Goal: Task Accomplishment & Management: Manage account settings

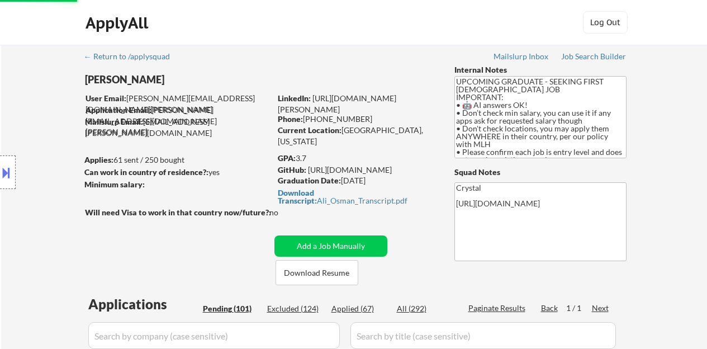
select select ""pending""
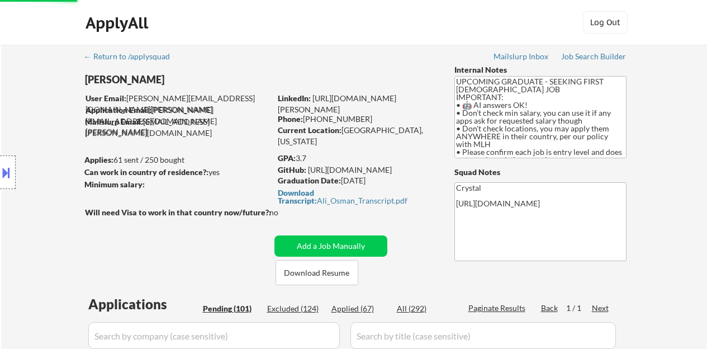
select select ""pending""
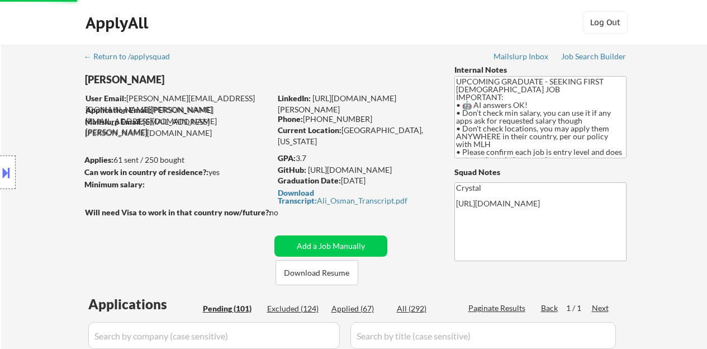
select select ""pending""
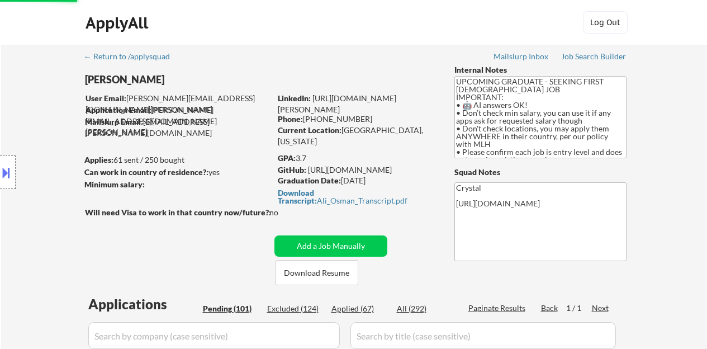
select select ""pending""
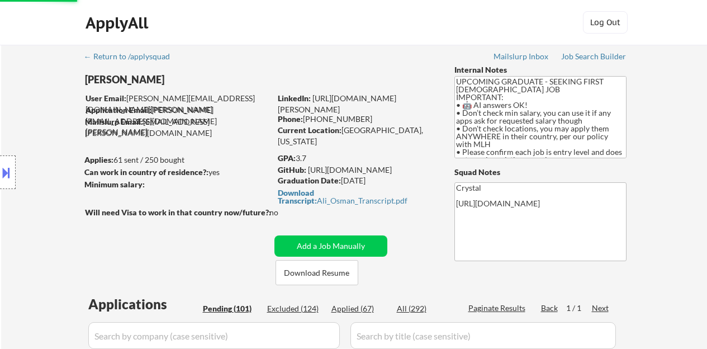
select select ""pending""
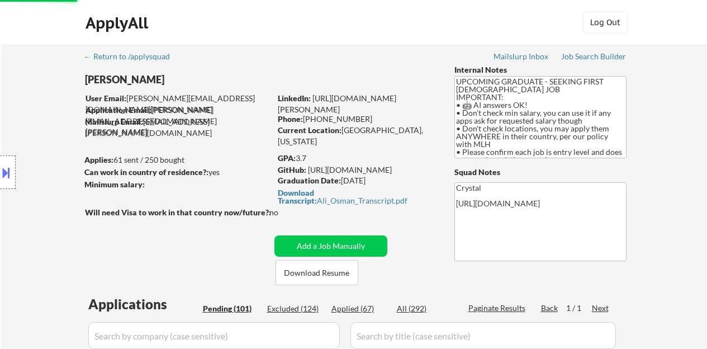
select select ""pending""
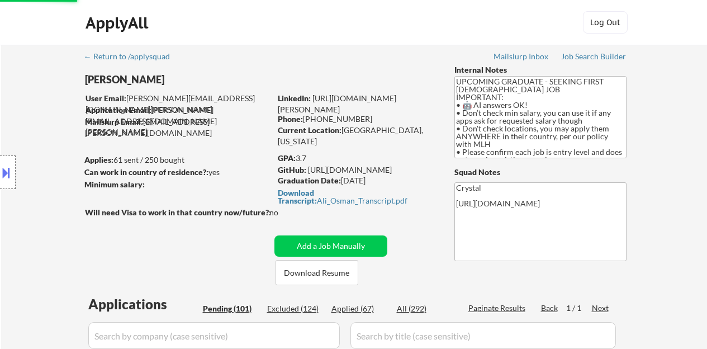
select select ""pending""
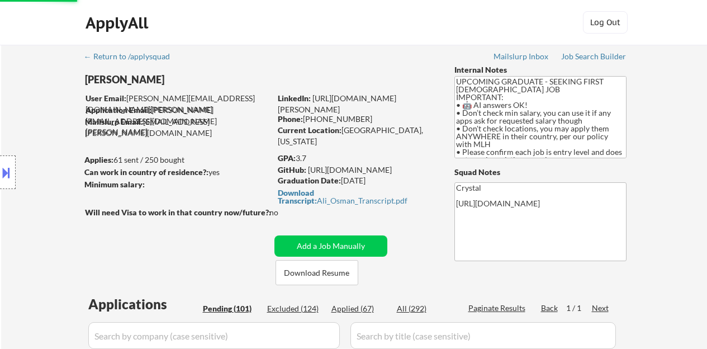
select select ""pending""
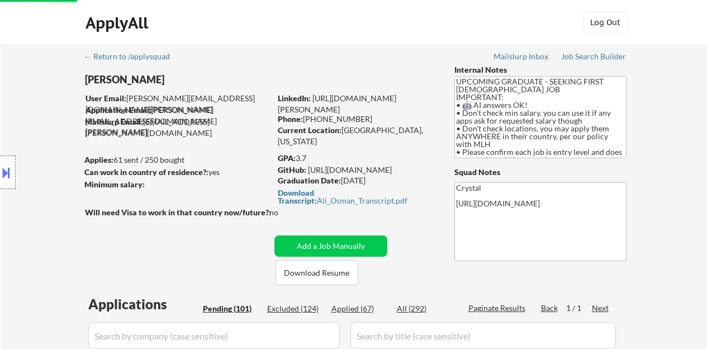
select select ""pending""
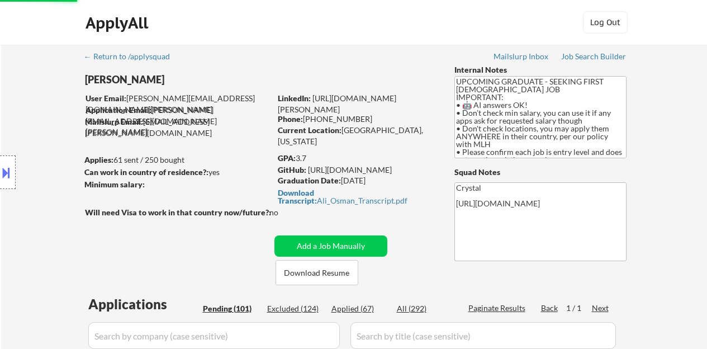
select select ""pending""
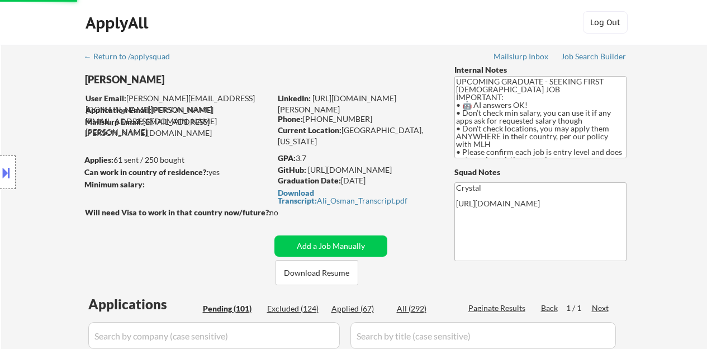
select select ""pending""
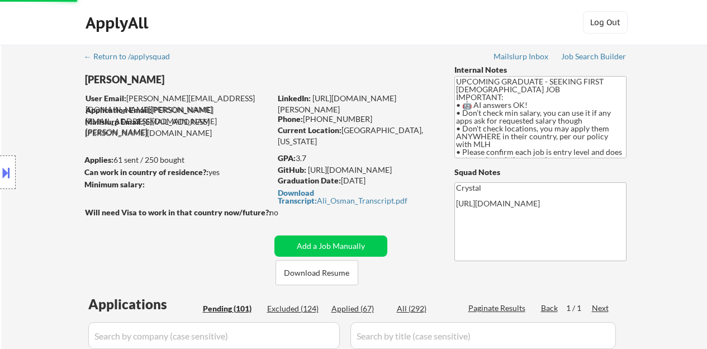
select select ""pending""
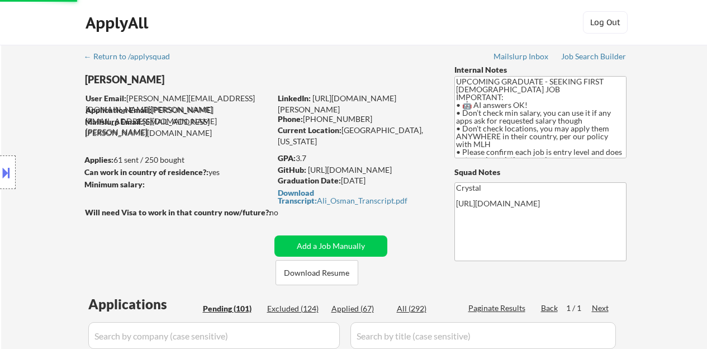
select select ""pending""
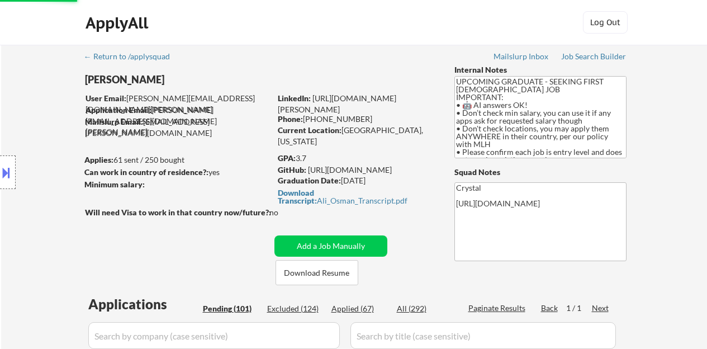
select select ""pending""
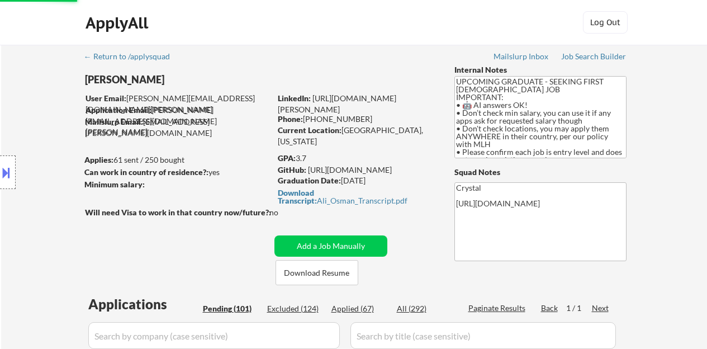
select select ""pending""
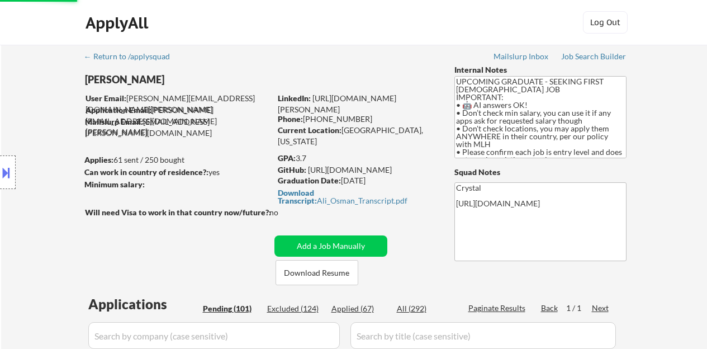
select select ""pending""
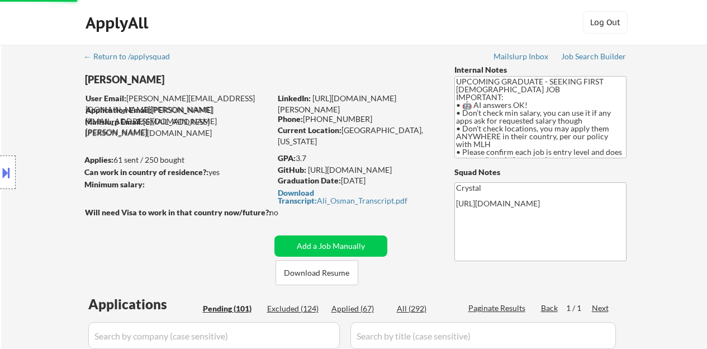
select select ""pending""
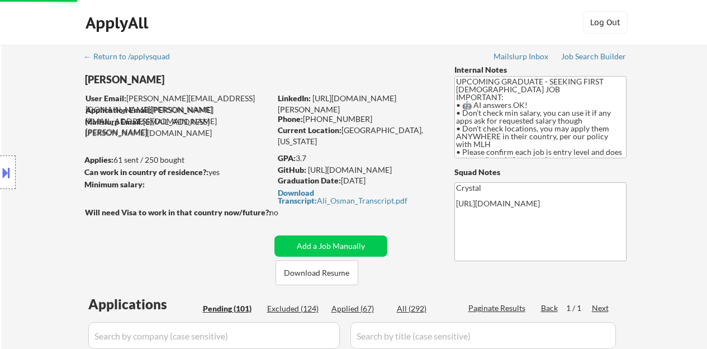
select select ""pending""
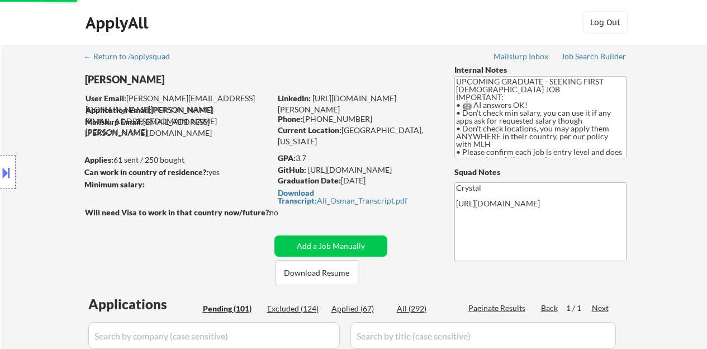
select select ""pending""
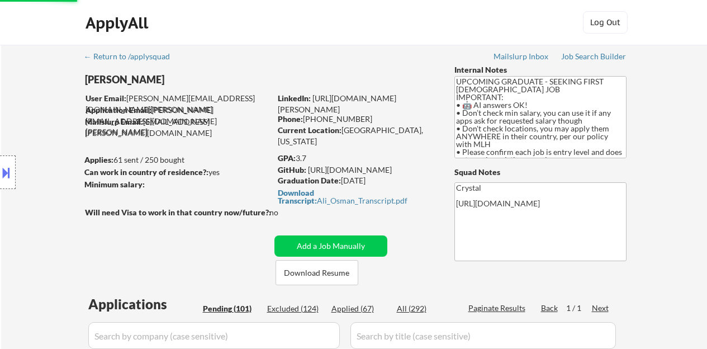
select select ""pending""
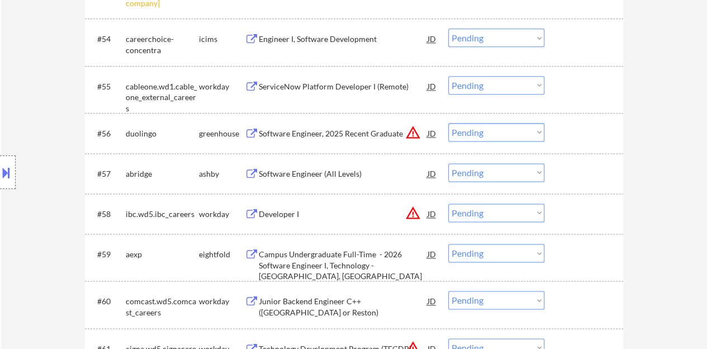
scroll to position [2743, 0]
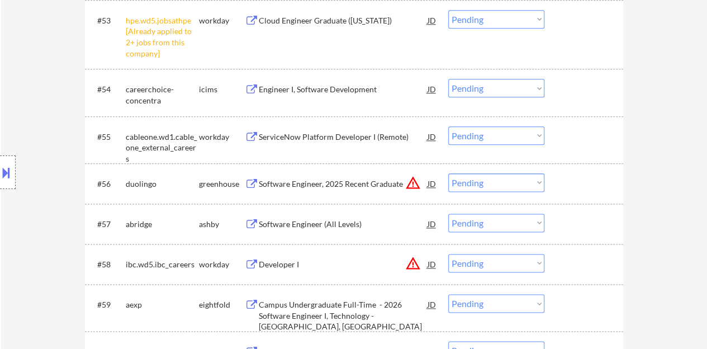
click at [520, 22] on select "Choose an option... Pending Applied Excluded (Questions) Excluded (Expired) Exc…" at bounding box center [496, 19] width 96 height 18
click at [448, 10] on select "Choose an option... Pending Applied Excluded (Questions) Excluded (Expired) Exc…" at bounding box center [496, 19] width 96 height 18
select select ""pending""
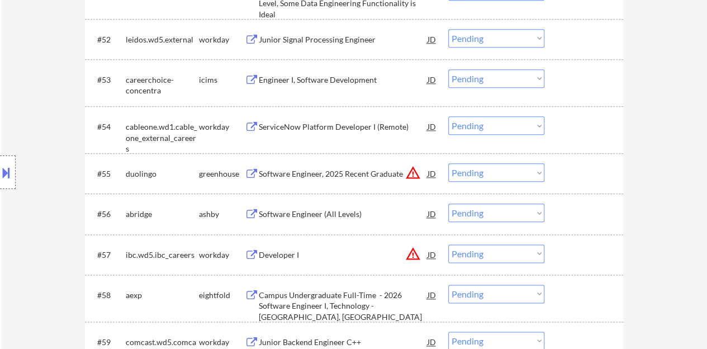
select select ""PLACEHOLDER_1427118222253""
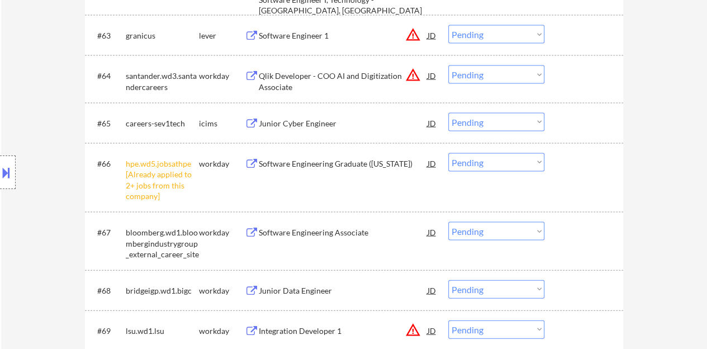
scroll to position [3187, 0]
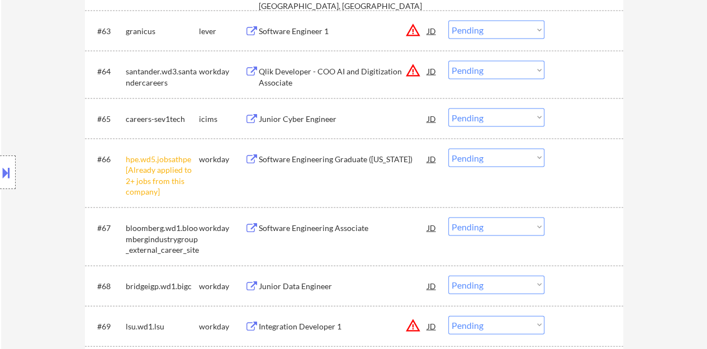
click at [457, 157] on select "Choose an option... Pending Applied Excluded (Questions) Excluded (Expired) Exc…" at bounding box center [496, 158] width 96 height 18
select select ""excluded__other_""
click at [448, 149] on select "Choose an option... Pending Applied Excluded (Questions) Excluded (Expired) Exc…" at bounding box center [496, 158] width 96 height 18
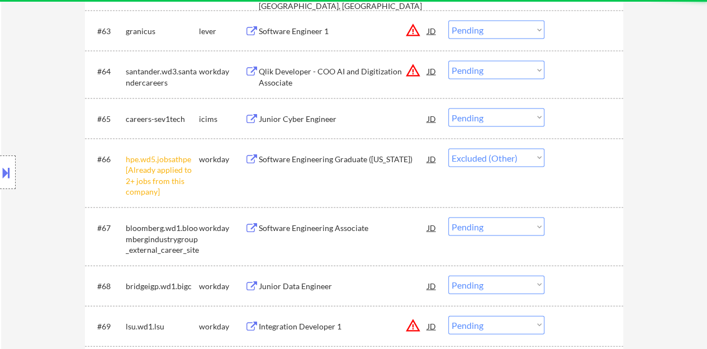
select select ""pending""
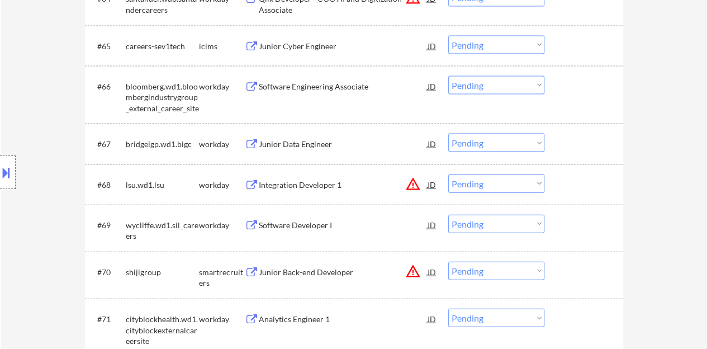
scroll to position [3243, 0]
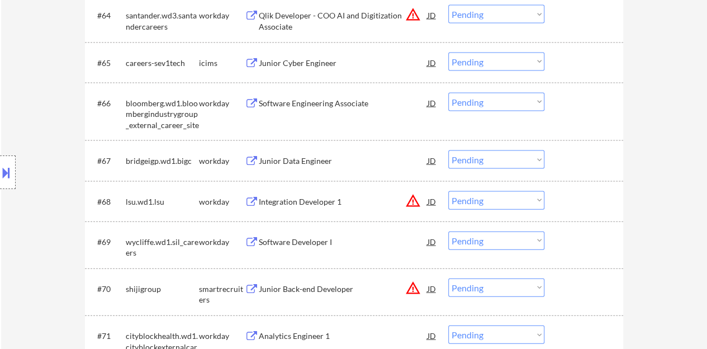
click at [301, 158] on div "Junior Data Engineer" at bounding box center [343, 160] width 169 height 11
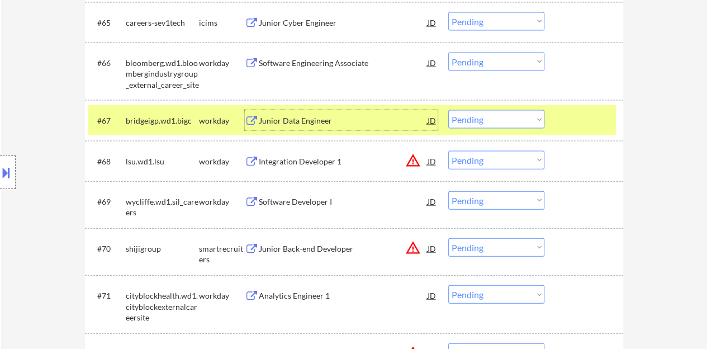
scroll to position [3295, 0]
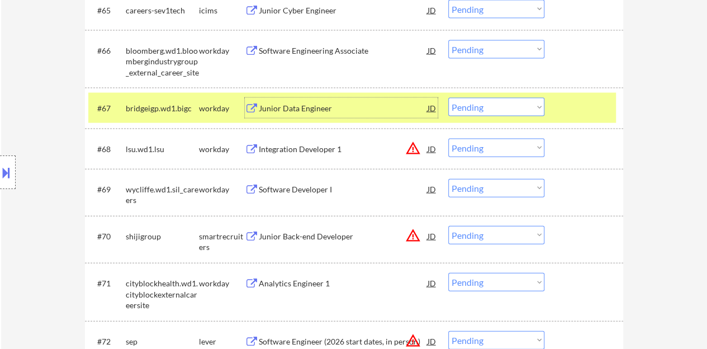
click at [527, 111] on select "Choose an option... Pending Applied Excluded (Questions) Excluded (Expired) Exc…" at bounding box center [496, 107] width 96 height 18
click at [448, 98] on select "Choose an option... Pending Applied Excluded (Questions) Excluded (Expired) Exc…" at bounding box center [496, 107] width 96 height 18
select select ""pending""
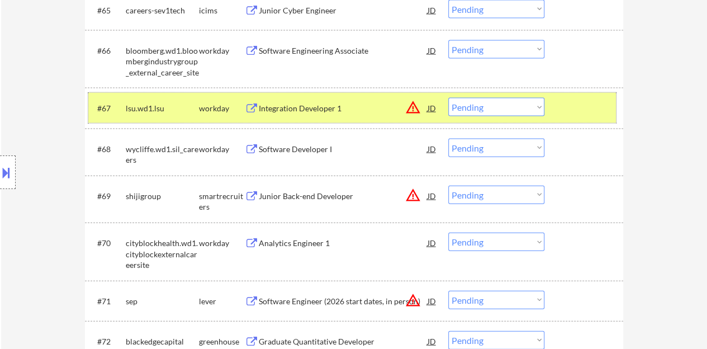
click at [592, 112] on div at bounding box center [585, 108] width 49 height 20
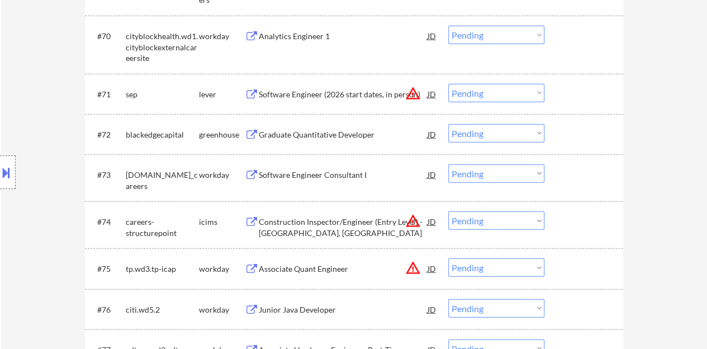
scroll to position [3519, 0]
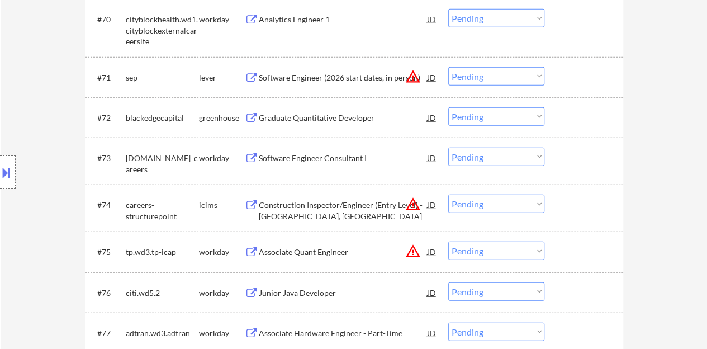
click at [308, 119] on div "Graduate Quantitative Developer" at bounding box center [343, 117] width 169 height 11
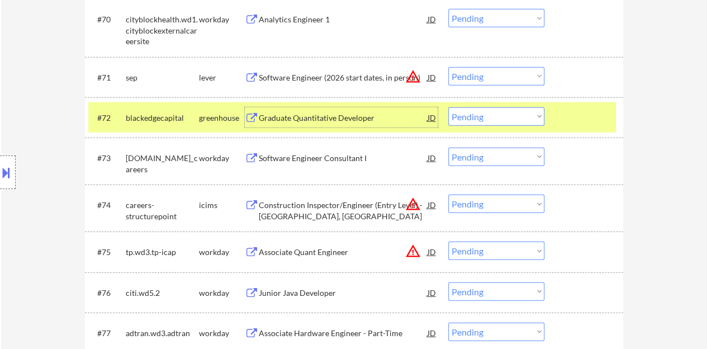
click at [470, 116] on select "Choose an option... Pending Applied Excluded (Questions) Excluded (Expired) Exc…" at bounding box center [496, 116] width 96 height 18
click at [448, 107] on select "Choose an option... Pending Applied Excluded (Questions) Excluded (Expired) Exc…" at bounding box center [496, 116] width 96 height 18
select select ""pending""
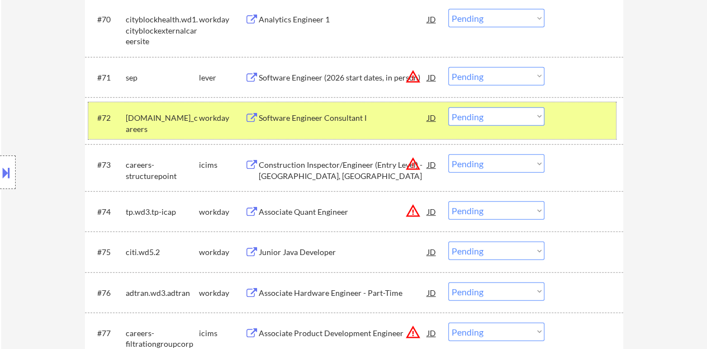
click at [589, 109] on div at bounding box center [585, 117] width 49 height 20
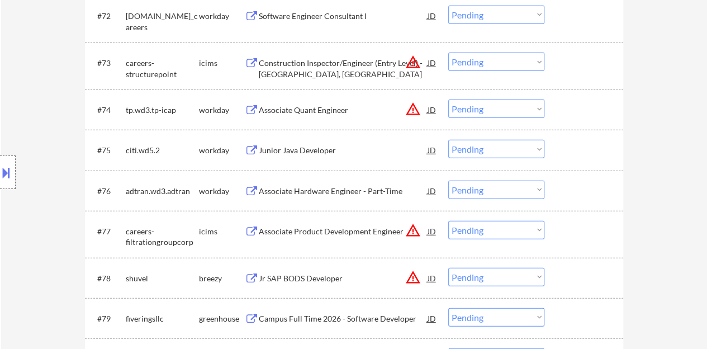
scroll to position [3631, 0]
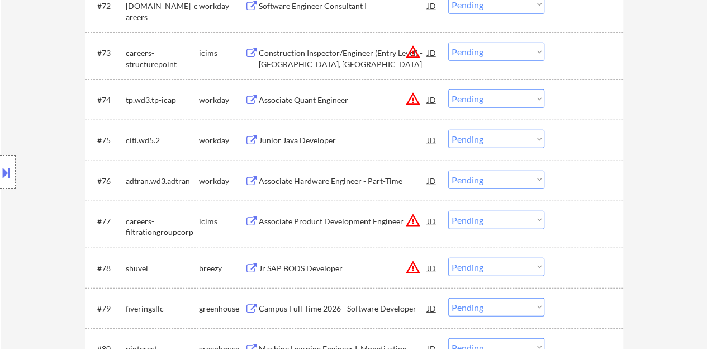
click at [317, 140] on div "Junior Java Developer" at bounding box center [343, 140] width 169 height 11
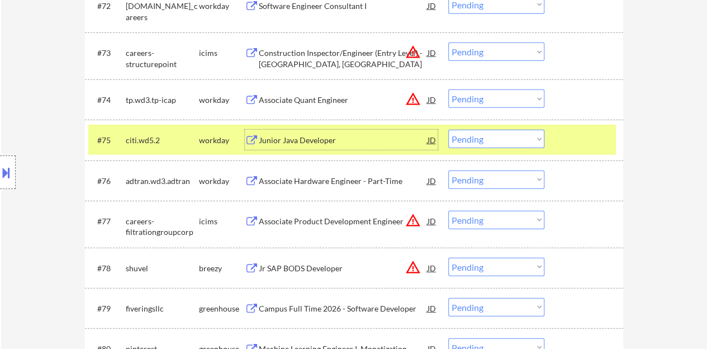
click at [456, 140] on select "Choose an option... Pending Applied Excluded (Questions) Excluded (Expired) Exc…" at bounding box center [496, 139] width 96 height 18
click at [448, 130] on select "Choose an option... Pending Applied Excluded (Questions) Excluded (Expired) Exc…" at bounding box center [496, 139] width 96 height 18
select select ""pending""
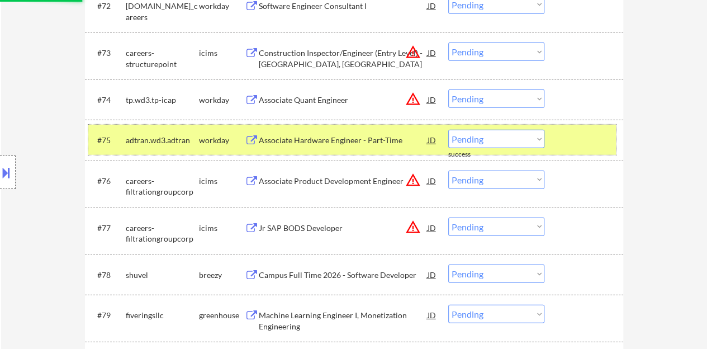
click at [573, 140] on div at bounding box center [585, 140] width 49 height 20
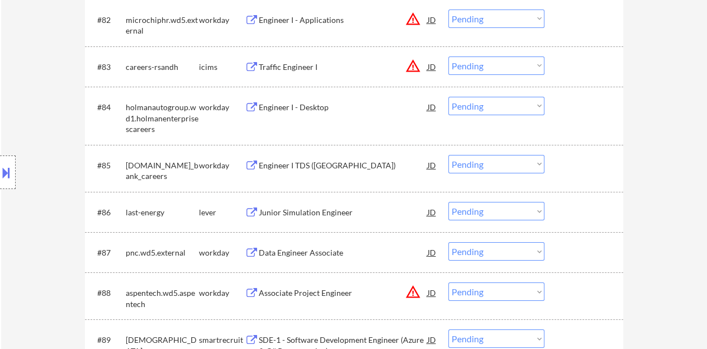
scroll to position [4078, 0]
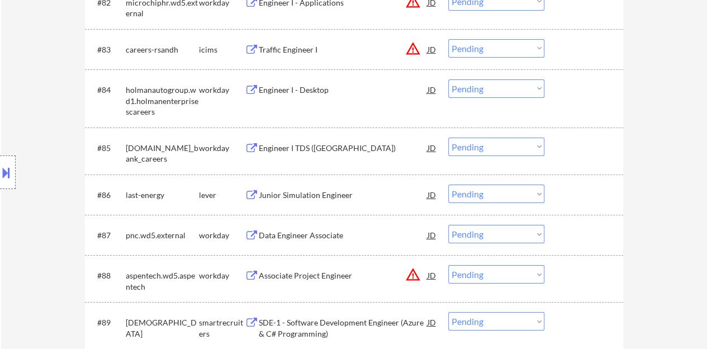
click at [335, 191] on div "Junior Simulation Engineer" at bounding box center [343, 195] width 169 height 11
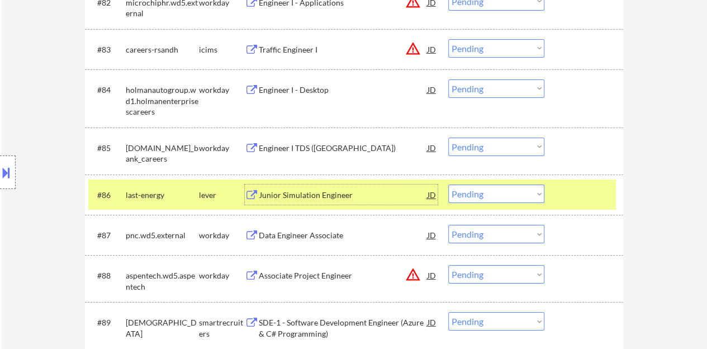
click at [499, 192] on select "Choose an option... Pending Applied Excluded (Questions) Excluded (Expired) Exc…" at bounding box center [496, 194] width 96 height 18
click at [545, 283] on div "#88 aspentech.wd5.aspentech workday Associate Project Engineer JD warning_amber…" at bounding box center [352, 278] width 528 height 37
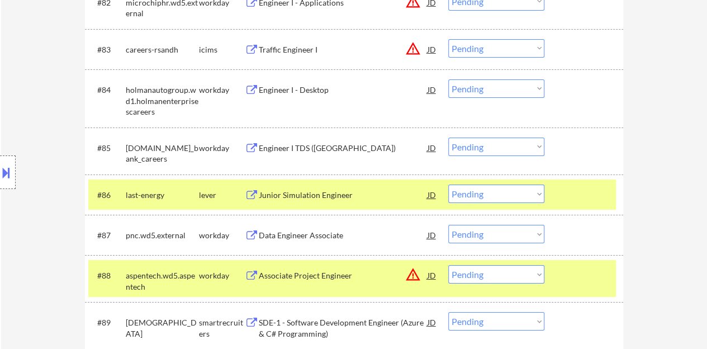
click at [596, 275] on div at bounding box center [585, 275] width 49 height 20
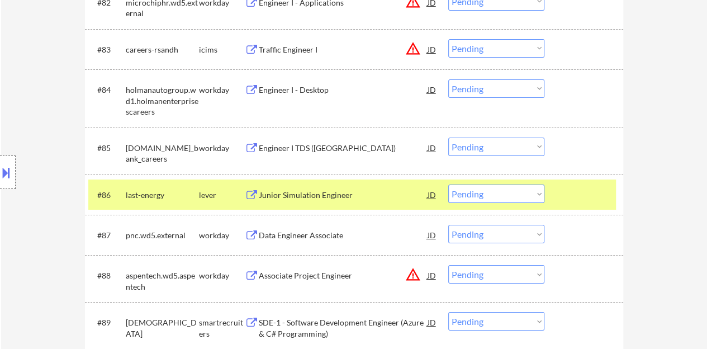
click at [512, 196] on select "Choose an option... Pending Applied Excluded (Questions) Excluded (Expired) Exc…" at bounding box center [496, 194] width 96 height 18
click at [448, 185] on select "Choose an option... Pending Applied Excluded (Questions) Excluded (Expired) Exc…" at bounding box center [496, 194] width 96 height 18
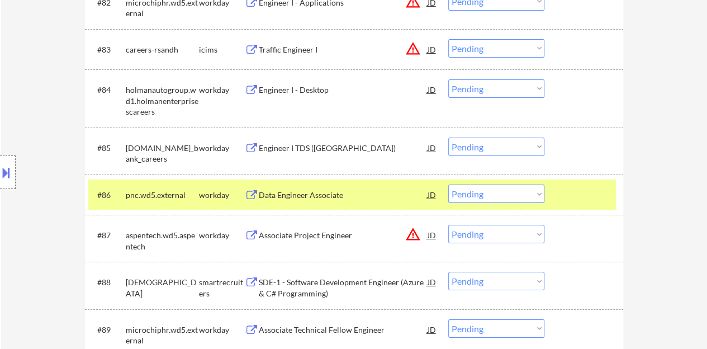
click at [337, 191] on div "Data Engineer Associate" at bounding box center [343, 195] width 169 height 11
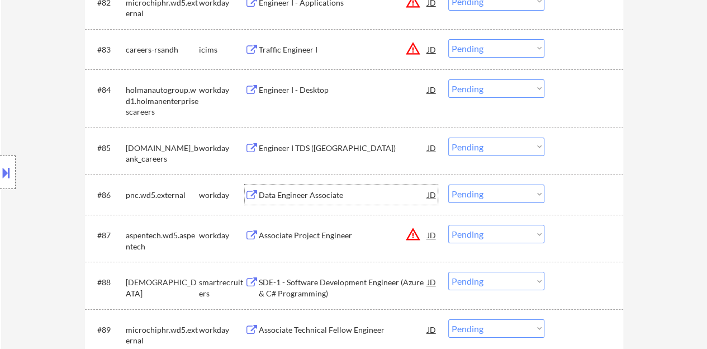
click at [599, 186] on div at bounding box center [585, 195] width 49 height 20
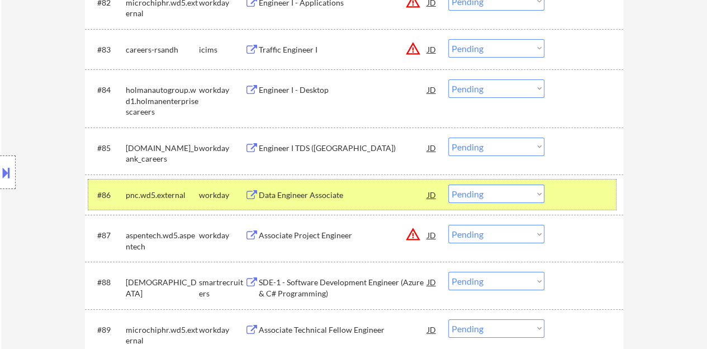
click at [492, 198] on select "Choose an option... Pending Applied Excluded (Questions) Excluded (Expired) Exc…" at bounding box center [496, 194] width 96 height 18
click at [448, 185] on select "Choose an option... Pending Applied Excluded (Questions) Excluded (Expired) Exc…" at bounding box center [496, 194] width 96 height 18
select select ""pending""
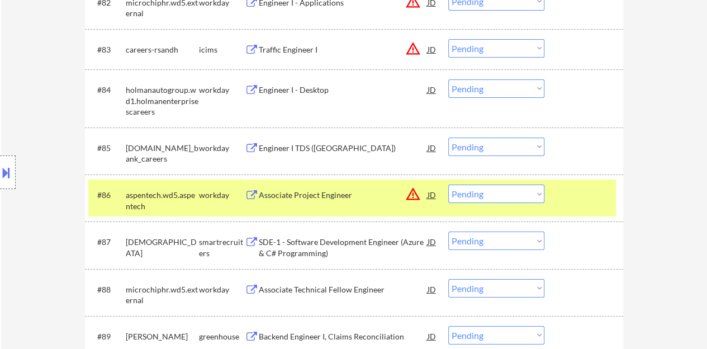
click at [568, 196] on div at bounding box center [585, 195] width 49 height 20
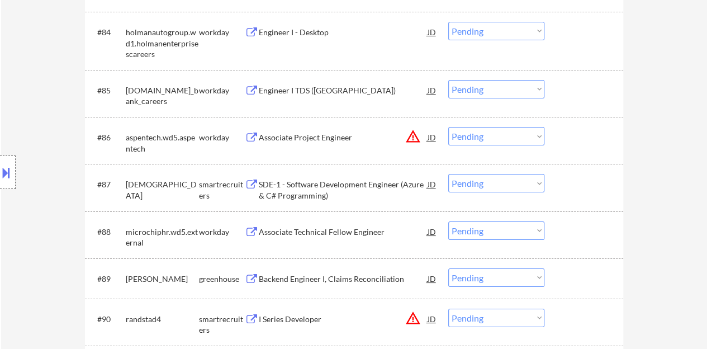
scroll to position [4190, 0]
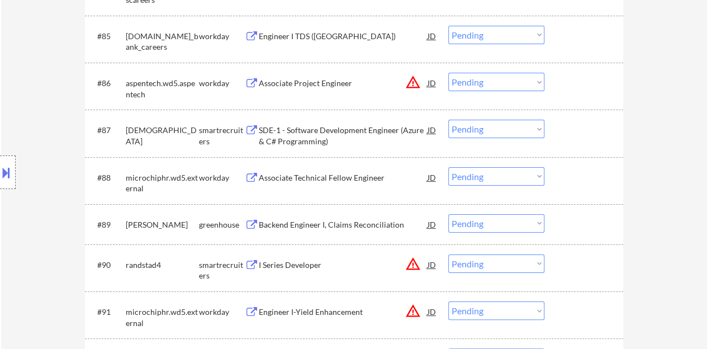
click at [303, 178] on div "Associate Technical Fellow Engineer" at bounding box center [343, 177] width 169 height 11
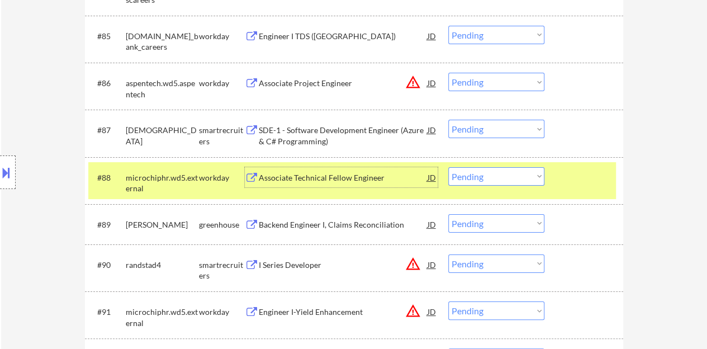
click at [480, 181] on select "Choose an option... Pending Applied Excluded (Questions) Excluded (Expired) Exc…" at bounding box center [496, 176] width 96 height 18
click at [448, 167] on select "Choose an option... Pending Applied Excluded (Questions) Excluded (Expired) Exc…" at bounding box center [496, 176] width 96 height 18
select select ""pending""
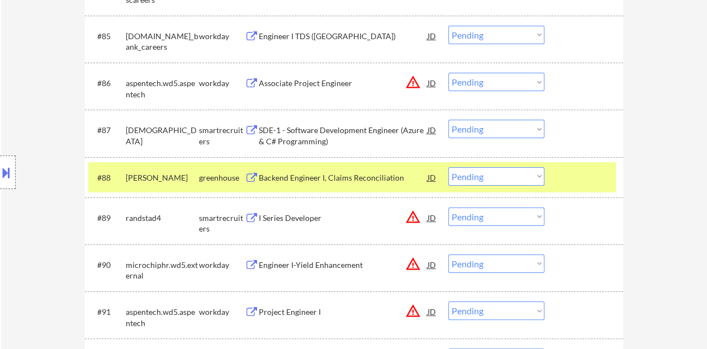
click at [362, 166] on div "#88 [PERSON_NAME] greenhouse Backend Engineer I, Claims Reconciliation JD warni…" at bounding box center [352, 177] width 528 height 30
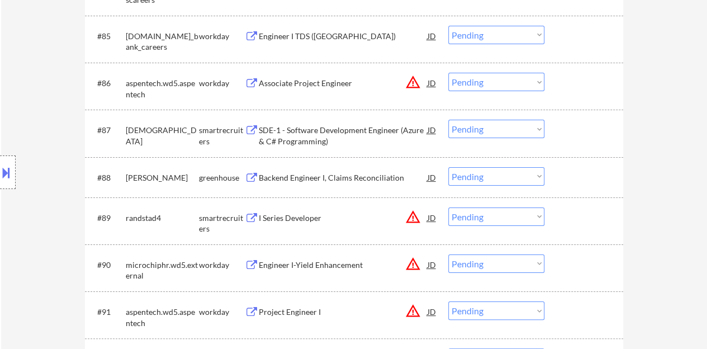
click at [362, 169] on div "Backend Engineer I, Claims Reconciliation" at bounding box center [343, 177] width 169 height 20
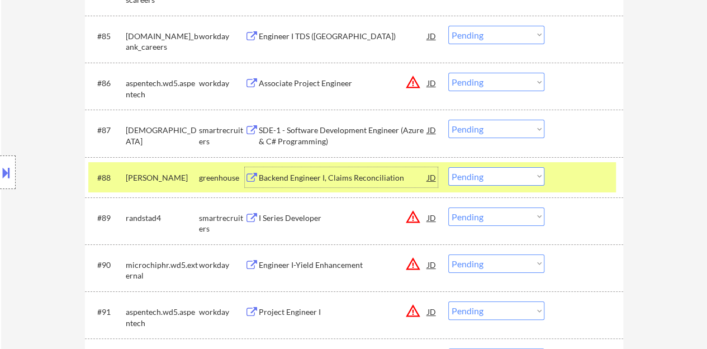
click at [578, 164] on div "#88 [PERSON_NAME] greenhouse Backend Engineer I, Claims Reconciliation JD warni…" at bounding box center [352, 177] width 528 height 30
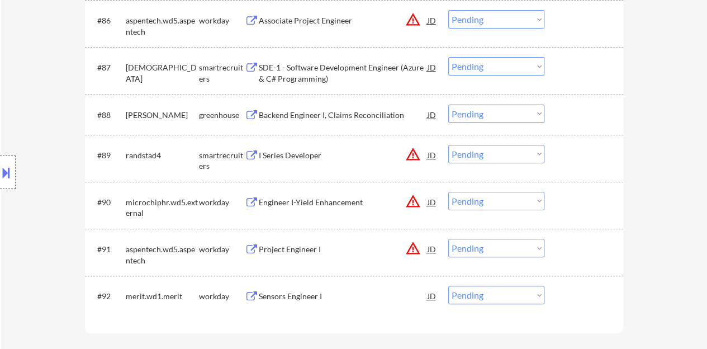
scroll to position [4302, 0]
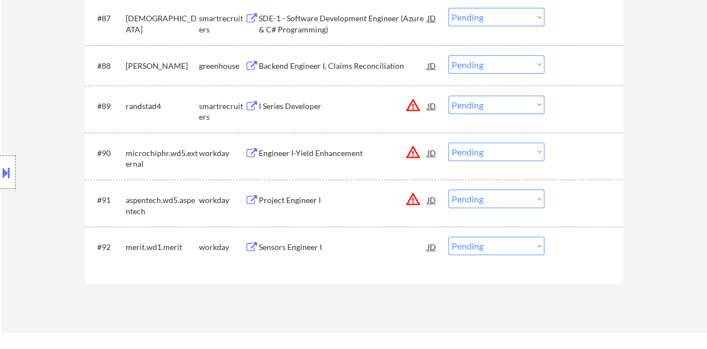
click at [287, 103] on div "I Series Developer" at bounding box center [343, 106] width 169 height 11
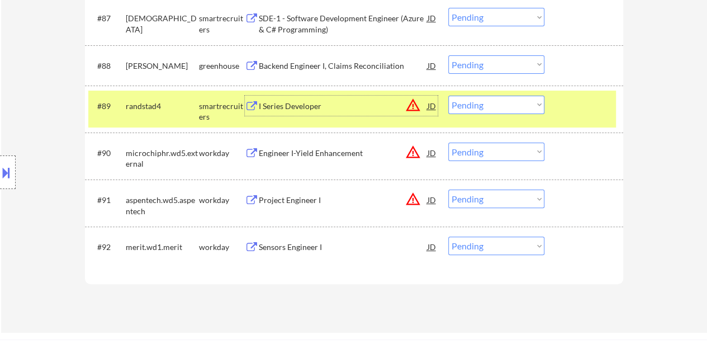
click at [483, 102] on select "Choose an option... Pending Applied Excluded (Questions) Excluded (Expired) Exc…" at bounding box center [496, 105] width 96 height 18
click at [448, 96] on select "Choose an option... Pending Applied Excluded (Questions) Excluded (Expired) Exc…" at bounding box center [496, 105] width 96 height 18
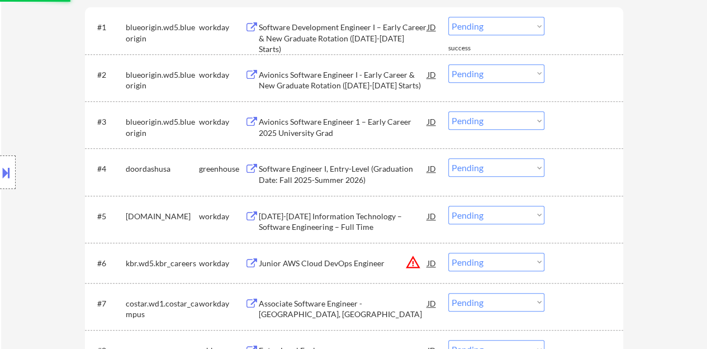
scroll to position [25, 0]
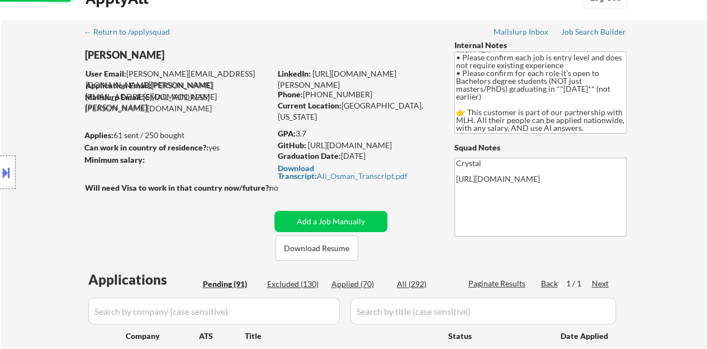
select select ""pending""
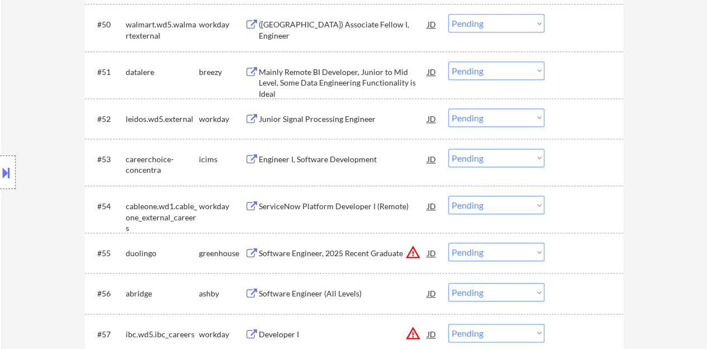
scroll to position [2633, 0]
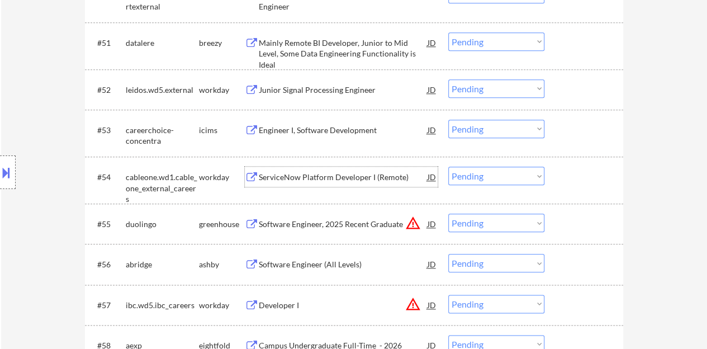
click at [368, 173] on div "ServiceNow Platform Developer I (Remote)" at bounding box center [343, 177] width 169 height 11
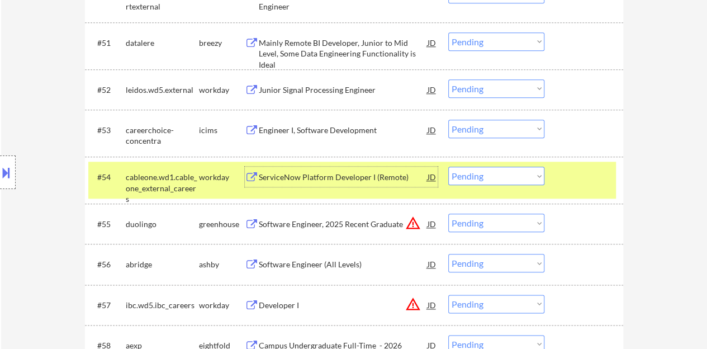
click at [469, 175] on select "Choose an option... Pending Applied Excluded (Questions) Excluded (Expired) Exc…" at bounding box center [496, 176] width 96 height 18
click at [448, 167] on select "Choose an option... Pending Applied Excluded (Questions) Excluded (Expired) Exc…" at bounding box center [496, 176] width 96 height 18
select select ""pending""
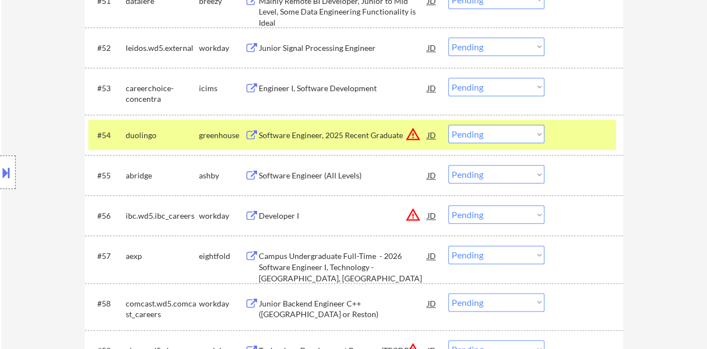
scroll to position [2689, 0]
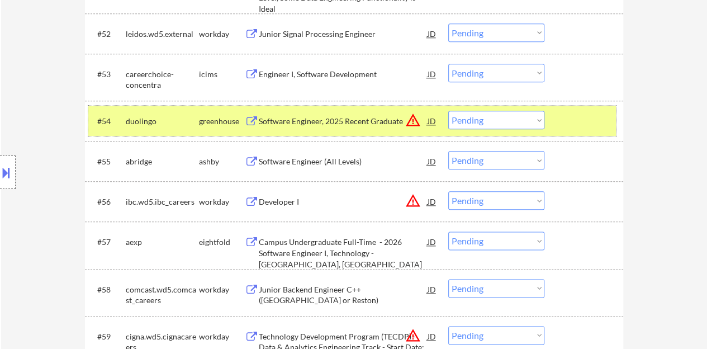
click at [577, 117] on div at bounding box center [585, 121] width 49 height 20
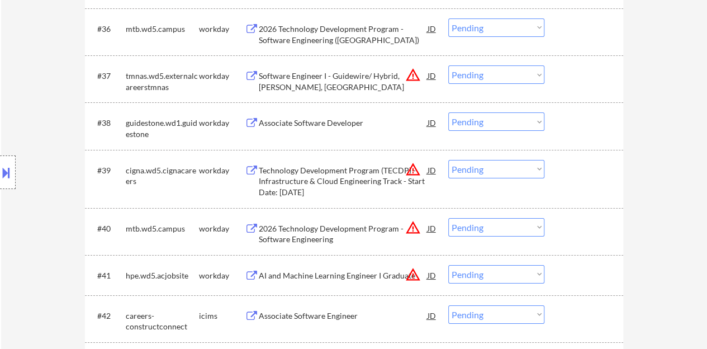
scroll to position [1907, 0]
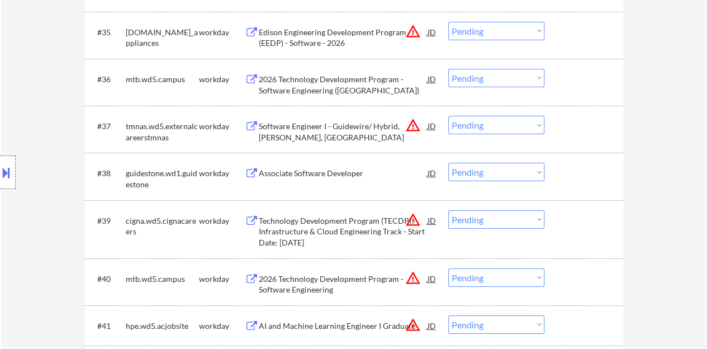
click at [321, 176] on div "Associate Software Developer" at bounding box center [343, 173] width 169 height 11
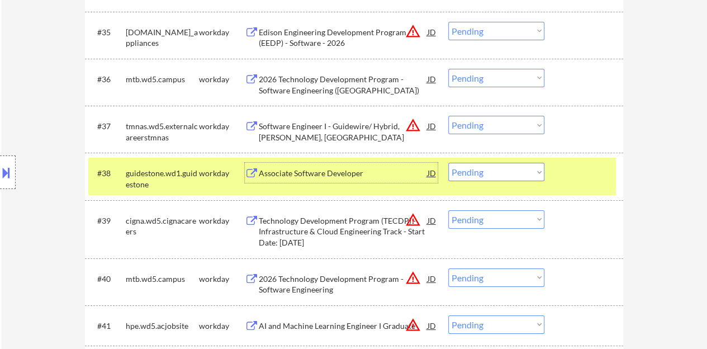
click at [505, 163] on select "Choose an option... Pending Applied Excluded (Questions) Excluded (Expired) Exc…" at bounding box center [496, 172] width 96 height 18
click at [448, 163] on select "Choose an option... Pending Applied Excluded (Questions) Excluded (Expired) Exc…" at bounding box center [496, 172] width 96 height 18
select select ""pending""
